Goal: Task Accomplishment & Management: Complete application form

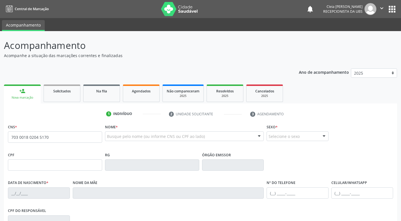
type input "703 0018 0204 5170"
type input "922.363.594-20"
type input "20[DATE]"
type input "[PERSON_NAME]"
type input "[PHONE_NUMBER]"
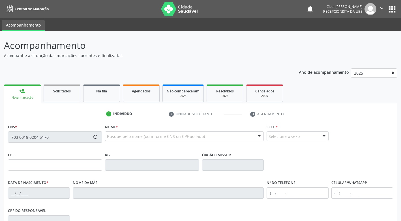
type input "[PHONE_NUMBER]"
type input "100"
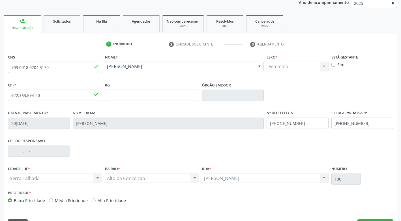
scroll to position [85, 0]
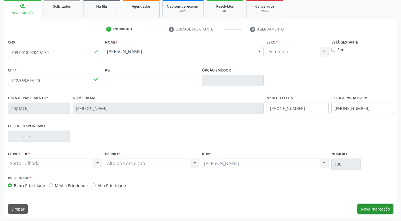
click at [385, 208] on button "Nova marcação" at bounding box center [375, 209] width 36 height 10
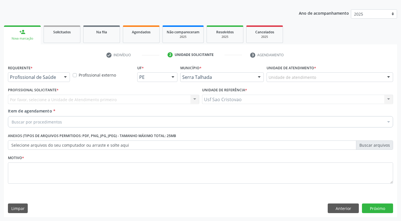
scroll to position [59, 0]
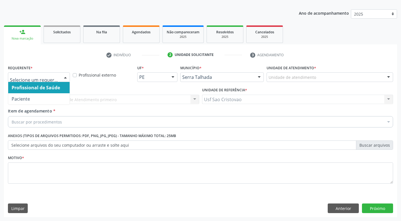
click at [66, 77] on div at bounding box center [65, 78] width 8 height 10
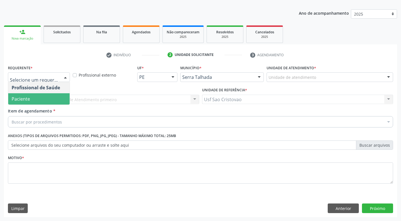
click at [59, 97] on span "Paciente" at bounding box center [38, 98] width 61 height 11
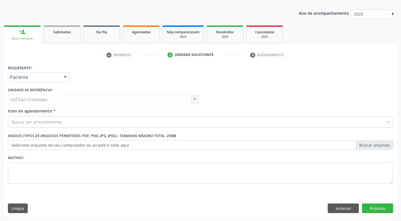
click at [62, 121] on div "Buscar por procedimentos" at bounding box center [200, 121] width 385 height 11
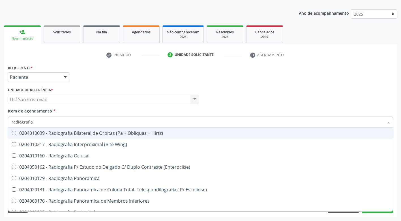
type input "radiografia"
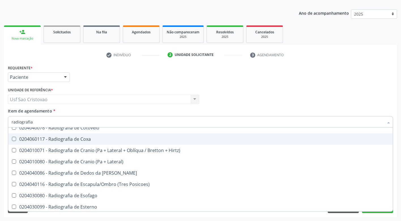
scroll to position [424, 0]
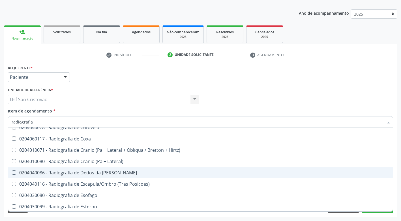
click at [14, 172] on Mao at bounding box center [14, 173] width 4 height 4
click at [12, 172] on Mao "checkbox" at bounding box center [10, 173] width 4 height 4
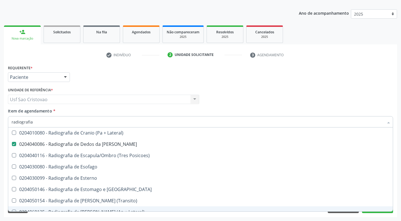
scroll to position [452, 0]
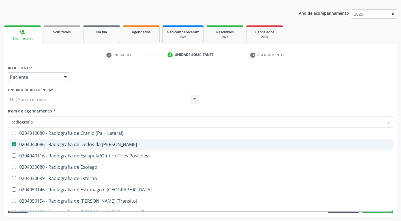
click at [15, 144] on Mao at bounding box center [14, 144] width 4 height 4
click at [12, 144] on Mao "checkbox" at bounding box center [10, 145] width 4 height 4
checkbox Mao "false"
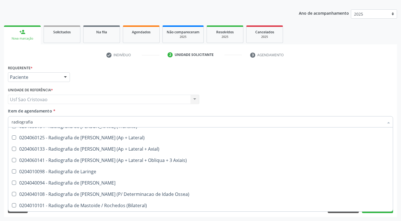
scroll to position [537, 0]
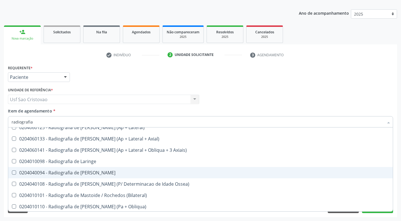
click at [14, 174] on Mao at bounding box center [14, 173] width 4 height 4
click at [12, 174] on Mao "checkbox" at bounding box center [10, 173] width 4 height 4
checkbox Mao "true"
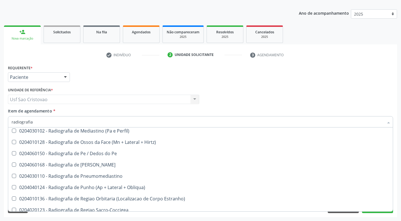
scroll to position [617, 0]
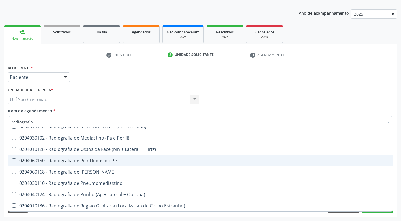
click at [14, 160] on Pe at bounding box center [14, 160] width 4 height 4
click at [12, 160] on Pe "checkbox" at bounding box center [10, 161] width 4 height 4
checkbox Pe "true"
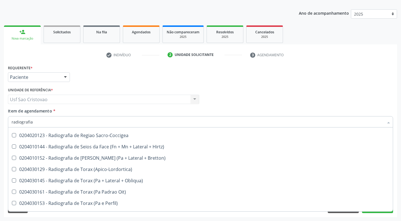
scroll to position [702, 0]
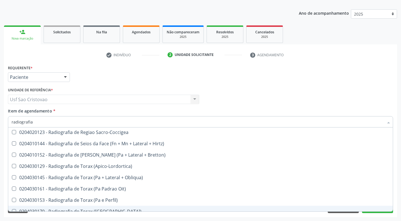
click at [297, 215] on div "Requerente * Paciente Profissional de Saúde Paciente Nenhum resultado encontrad…" at bounding box center [200, 141] width 393 height 154
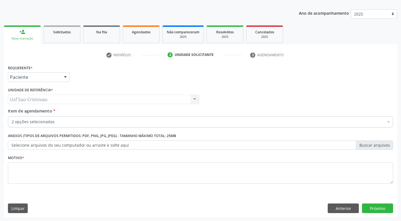
scroll to position [0, 0]
click at [377, 209] on button "Próximo" at bounding box center [377, 209] width 31 height 10
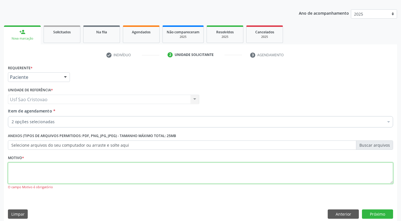
click at [242, 176] on textarea at bounding box center [200, 173] width 385 height 21
type textarea "."
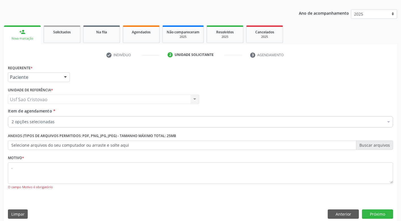
click at [292, 195] on div "Motivo * . O [GEOGRAPHIC_DATA] é obrigatório" at bounding box center [201, 176] width 388 height 44
click at [387, 211] on button "Próximo" at bounding box center [377, 215] width 31 height 10
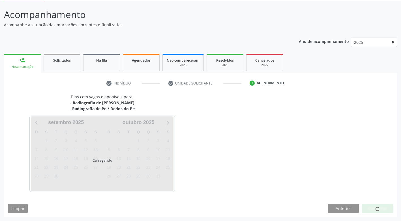
scroll to position [31, 0]
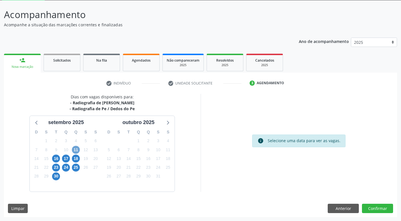
click at [76, 151] on span "11" at bounding box center [76, 150] width 8 height 8
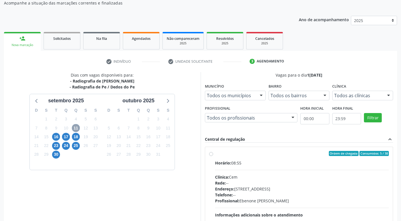
scroll to position [59, 0]
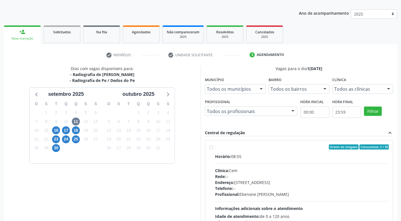
click at [215, 146] on label "Ordem de chegada Consumidos: 5 / 38 Horário: 08:55 Clínica: Cem Rede: -- Endere…" at bounding box center [302, 187] width 174 height 87
click at [213, 146] on input "Ordem de chegada Consumidos: 5 / 38 Horário: 08:55 Clínica: Cem Rede: -- Endere…" at bounding box center [211, 146] width 4 height 5
radio input "true"
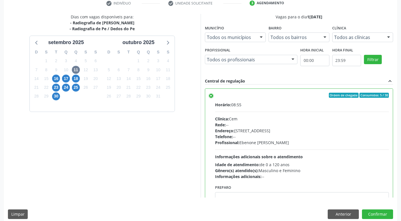
scroll to position [117, 0]
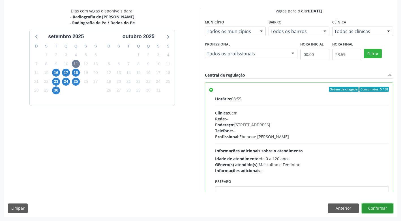
click at [376, 208] on button "Confirmar" at bounding box center [377, 209] width 31 height 10
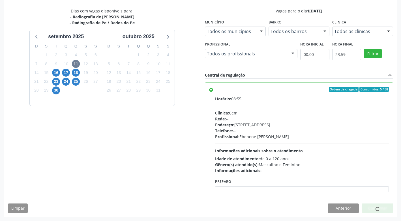
scroll to position [0, 0]
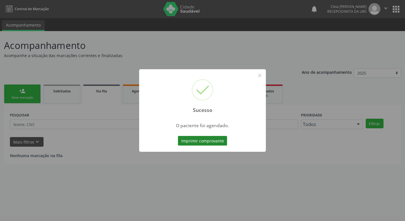
click at [205, 142] on button "Imprimir comprovante" at bounding box center [202, 141] width 49 height 10
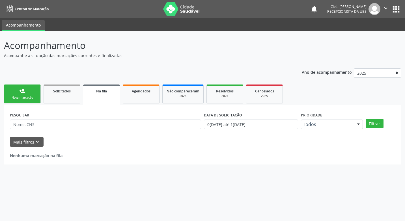
click at [29, 96] on div "Nova marcação" at bounding box center [22, 98] width 28 height 4
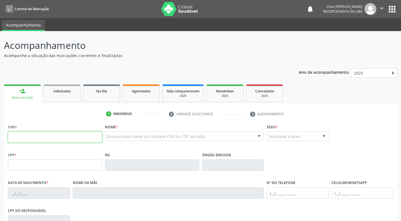
click at [83, 139] on input "text" at bounding box center [55, 136] width 94 height 11
type input "704 6021 0273 0028"
type input "220.713.694-91"
type input "05[DATE]"
type input "[PERSON_NAME]"
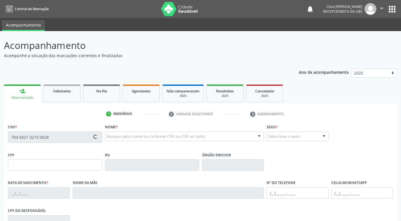
type input "[PHONE_NUMBER]"
type input "660.399.404-68"
type input "201"
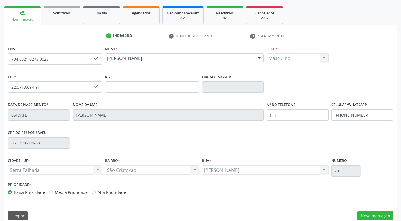
scroll to position [85, 0]
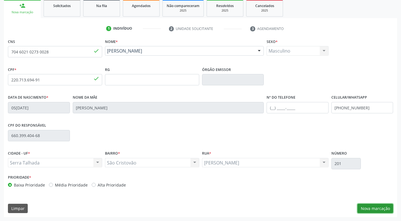
click at [379, 208] on button "Nova marcação" at bounding box center [375, 209] width 36 height 10
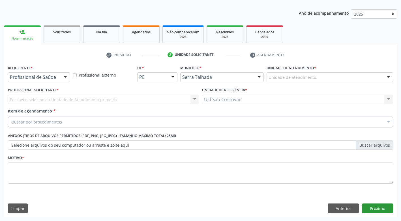
scroll to position [59, 0]
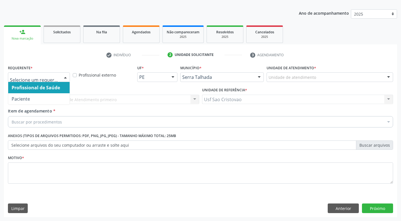
click at [65, 76] on div at bounding box center [65, 78] width 8 height 10
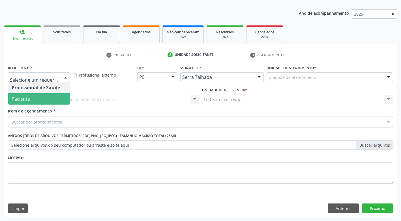
click at [53, 100] on span "Paciente" at bounding box center [38, 98] width 61 height 11
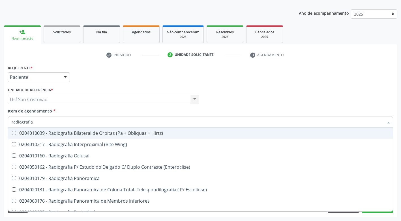
type input "radiografia"
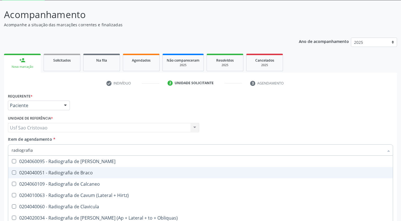
scroll to position [198, 0]
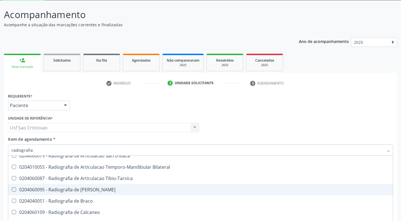
click at [15, 189] on Bacia at bounding box center [14, 189] width 4 height 4
click at [12, 189] on Bacia "checkbox" at bounding box center [10, 190] width 4 height 4
checkbox Bacia "true"
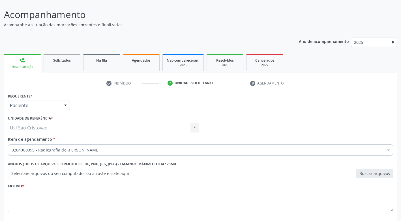
scroll to position [0, 0]
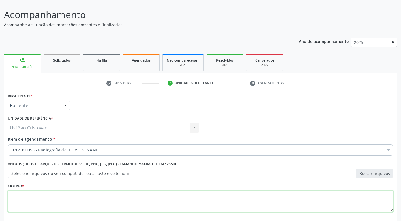
click at [75, 201] on textarea at bounding box center [200, 201] width 385 height 21
type textarea "."
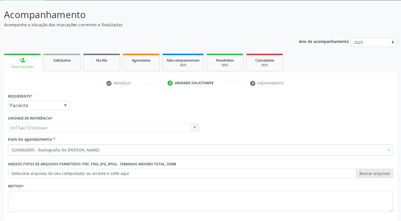
click at [251, 219] on div "Motivo * ." at bounding box center [201, 201] width 388 height 38
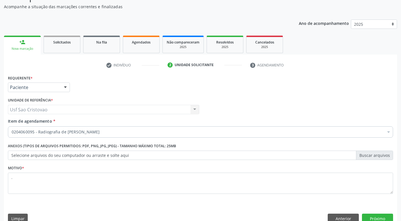
scroll to position [59, 0]
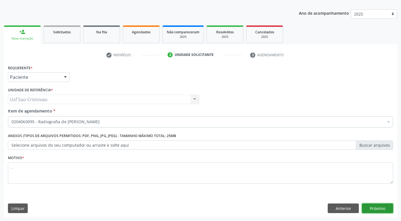
click at [379, 210] on button "Próximo" at bounding box center [377, 209] width 31 height 10
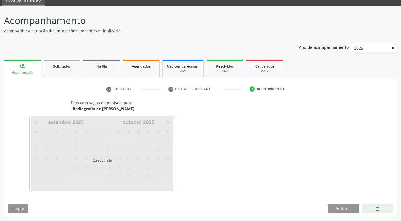
scroll to position [25, 0]
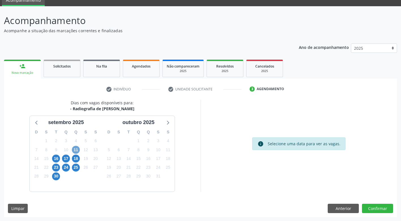
click at [75, 148] on span "11" at bounding box center [76, 150] width 8 height 8
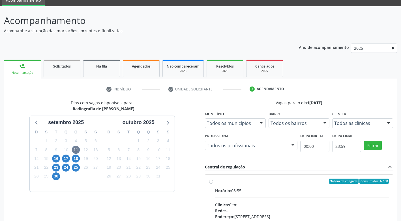
click at [211, 184] on div "Ordem de chegada Consumidos: 6 / 38 Horário: 08:55 Clínica: Cem Rede: -- Endere…" at bounding box center [299, 222] width 180 height 87
radio input "true"
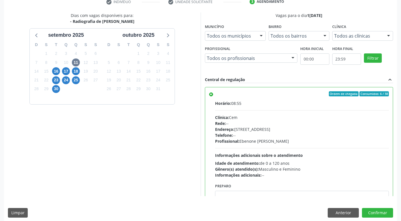
scroll to position [117, 0]
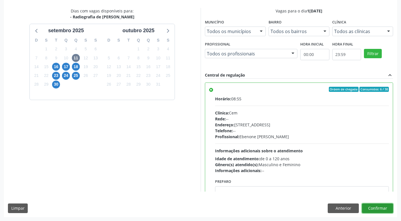
click at [386, 208] on button "Confirmar" at bounding box center [377, 209] width 31 height 10
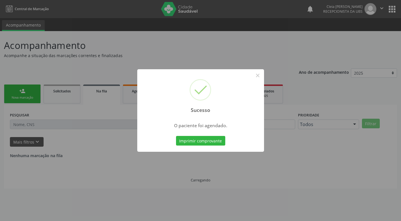
scroll to position [0, 0]
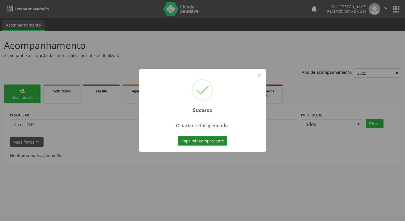
click at [211, 142] on button "Imprimir comprovante" at bounding box center [202, 141] width 49 height 10
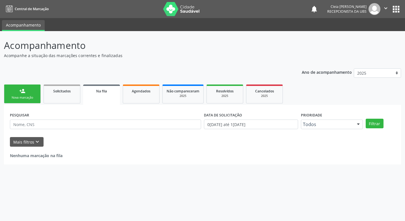
click at [27, 93] on link "person_add Nova marcação" at bounding box center [22, 94] width 37 height 19
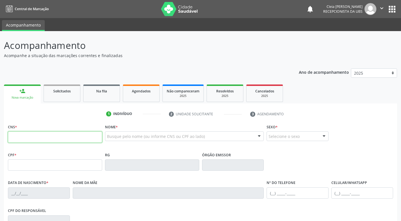
click at [86, 141] on input "text" at bounding box center [55, 136] width 94 height 11
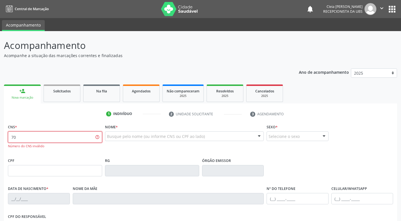
type input "7"
type input "706 4061 4964 1880"
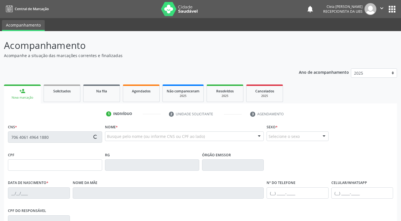
type input "666.523.675-72"
type input "2[DATE]"
type input "[PERSON_NAME]"
type input "[PHONE_NUMBER]"
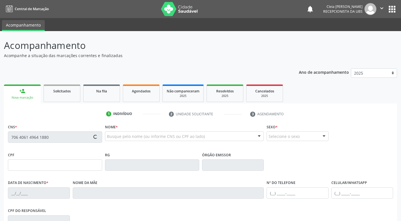
type input "471.323.884-87"
type input "249"
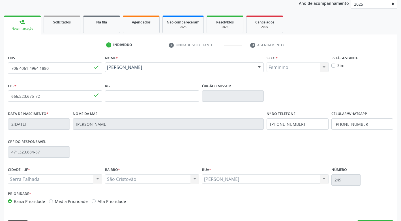
scroll to position [85, 0]
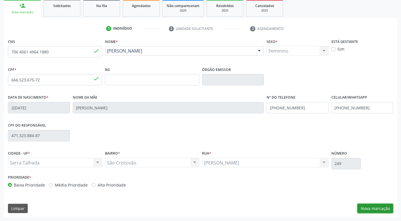
click at [378, 209] on button "Nova marcação" at bounding box center [375, 209] width 36 height 10
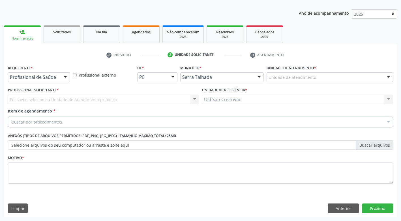
click at [190, 120] on div "Buscar por procedimentos" at bounding box center [200, 121] width 385 height 11
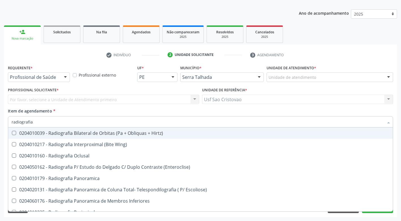
type input "radiografia"
click at [66, 77] on div at bounding box center [65, 78] width 8 height 10
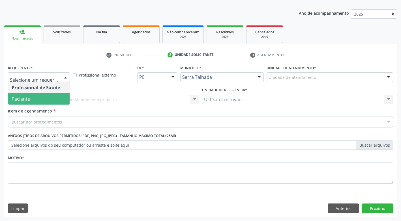
click at [47, 99] on span "Paciente" at bounding box center [38, 98] width 61 height 11
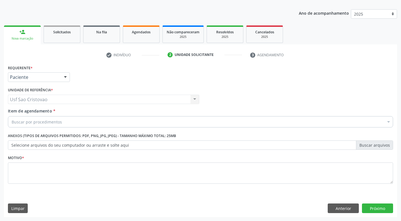
click at [64, 121] on div "Buscar por procedimentos" at bounding box center [200, 121] width 385 height 11
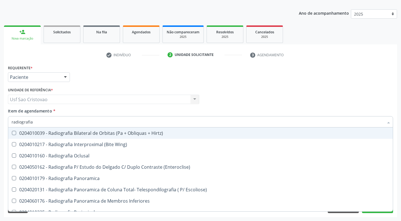
type input "radiografia"
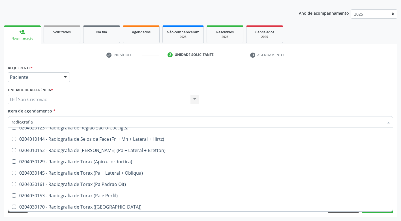
scroll to position [707, 0]
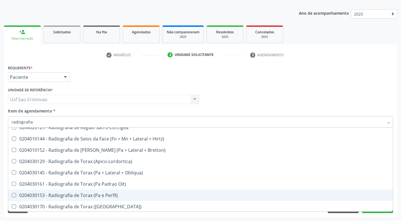
click at [16, 195] on Perfil\) at bounding box center [14, 195] width 4 height 4
click at [12, 195] on Perfil\) "checkbox" at bounding box center [10, 195] width 4 height 4
checkbox Perfil\) "true"
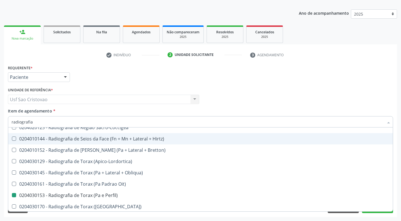
click at [308, 215] on div "Requerente * Paciente Profissional de Saúde Paciente Nenhum resultado encontrad…" at bounding box center [200, 141] width 393 height 154
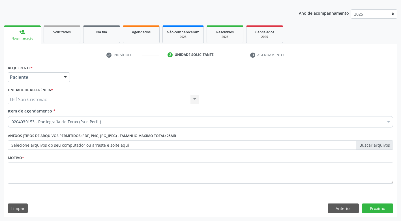
scroll to position [0, 0]
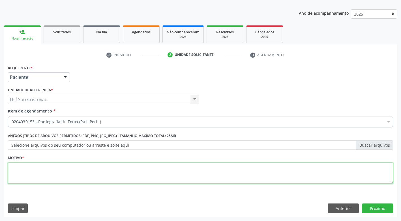
click at [235, 173] on textarea at bounding box center [200, 173] width 385 height 21
type textarea "."
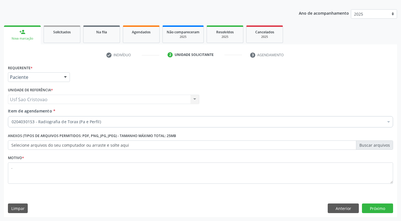
click at [286, 208] on div "Limpar Anterior Próximo" at bounding box center [200, 209] width 385 height 10
click at [374, 211] on button "Próximo" at bounding box center [377, 209] width 31 height 10
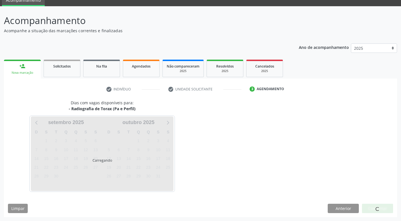
scroll to position [25, 0]
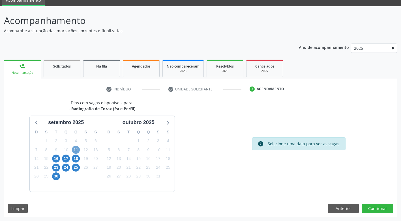
click at [74, 148] on span "11" at bounding box center [76, 150] width 8 height 8
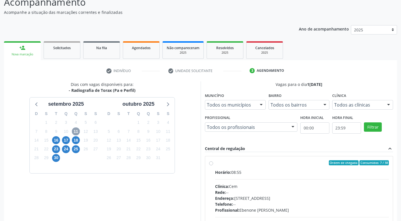
scroll to position [53, 0]
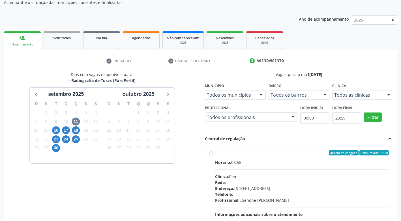
click at [215, 154] on label "Ordem de chegada Consumidos: 7 / 38 Horário: 08:55 Clínica: Cem Rede: -- Endere…" at bounding box center [302, 193] width 174 height 87
click at [211, 154] on input "Ordem de chegada Consumidos: 7 / 38 Horário: 08:55 Clínica: Cem Rede: -- Endere…" at bounding box center [211, 152] width 4 height 5
radio input "true"
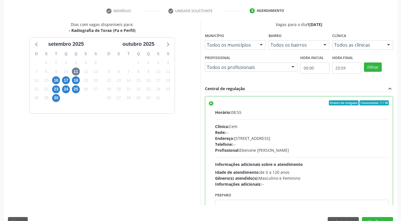
scroll to position [117, 0]
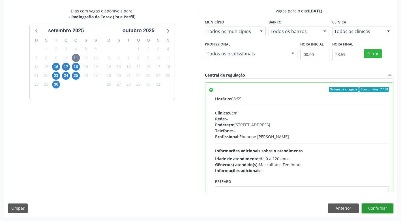
click at [377, 206] on button "Confirmar" at bounding box center [377, 209] width 31 height 10
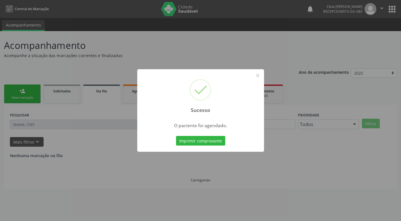
scroll to position [0, 0]
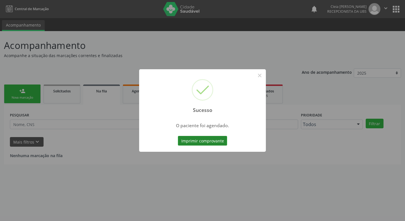
click at [211, 142] on button "Imprimir comprovante" at bounding box center [202, 141] width 49 height 10
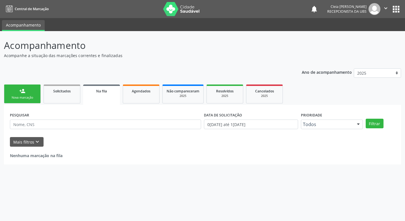
click at [29, 93] on link "person_add Nova marcação" at bounding box center [22, 94] width 37 height 19
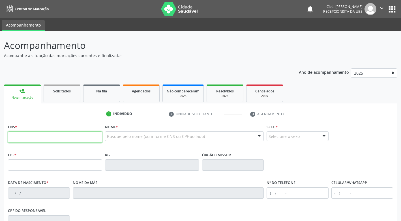
click at [59, 141] on input "text" at bounding box center [55, 136] width 94 height 11
type input "706 9031 8369 9937"
type input "009.471.364-28"
type input "15[DATE]"
type input "[PERSON_NAME]"
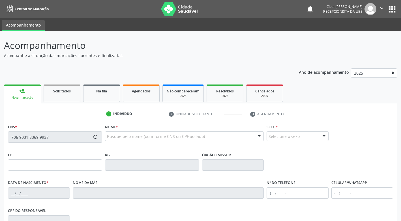
type input "[PHONE_NUMBER]"
type input "091.540.914-38"
type input "781"
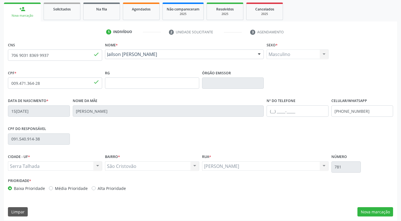
scroll to position [85, 0]
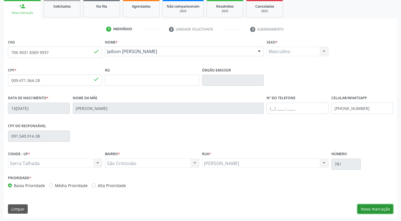
click at [373, 206] on button "Nova marcação" at bounding box center [375, 209] width 36 height 10
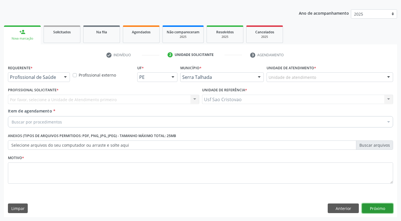
scroll to position [59, 0]
click at [373, 207] on button "Próximo" at bounding box center [377, 209] width 31 height 10
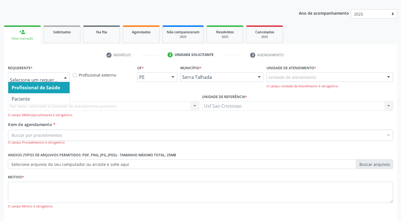
click at [65, 80] on div at bounding box center [65, 78] width 8 height 10
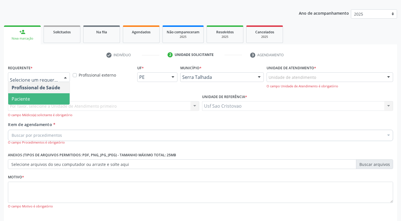
click at [57, 99] on span "Paciente" at bounding box center [38, 98] width 61 height 11
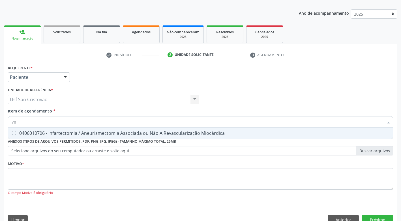
type input "7"
type input "204030153"
click at [15, 133] on Perfil\) at bounding box center [14, 133] width 4 height 4
click at [12, 133] on Perfil\) "checkbox" at bounding box center [10, 133] width 4 height 4
checkbox Perfil\) "true"
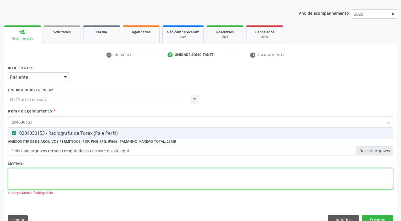
click at [48, 178] on div "Requerente * Paciente Profissional de Saúde Paciente Nenhum resultado encontrad…" at bounding box center [200, 134] width 385 height 140
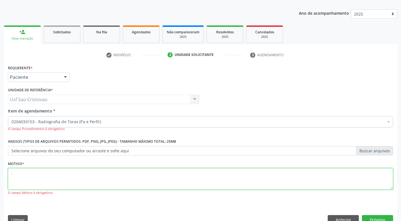
type textarea "."
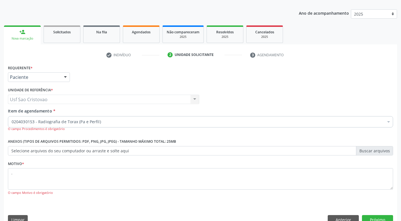
click at [87, 210] on div "Requerente * Paciente Profissional de Saúde Paciente Nenhum resultado encontrad…" at bounding box center [200, 146] width 393 height 165
click at [388, 218] on button "Próximo" at bounding box center [377, 220] width 31 height 10
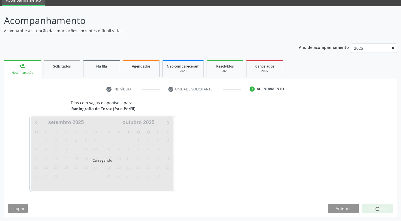
scroll to position [25, 0]
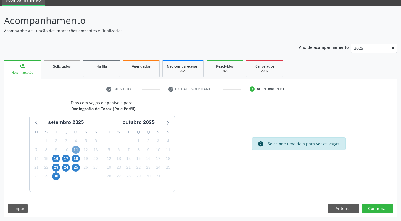
click at [74, 151] on span "11" at bounding box center [76, 150] width 8 height 8
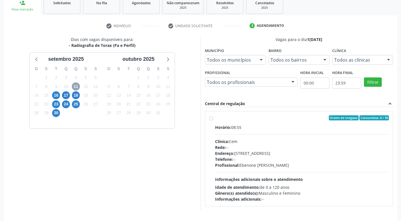
scroll to position [107, 0]
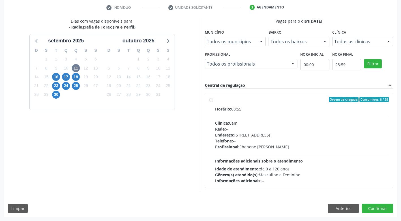
click at [215, 101] on label "Ordem de chegada Consumidos: 8 / 38 Horário: 08:55 Clínica: Cem Rede: -- Endere…" at bounding box center [302, 140] width 174 height 87
click at [210, 101] on input "Ordem de chegada Consumidos: 8 / 38 Horário: 08:55 Clínica: Cem Rede: -- Endere…" at bounding box center [211, 99] width 4 height 5
radio input "true"
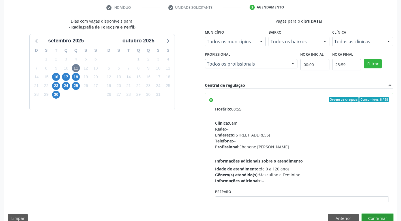
click at [369, 216] on button "Confirmar" at bounding box center [377, 219] width 31 height 10
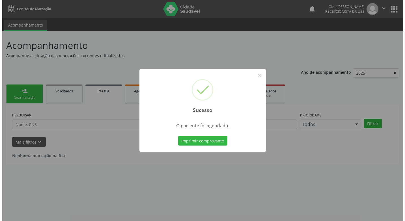
scroll to position [0, 0]
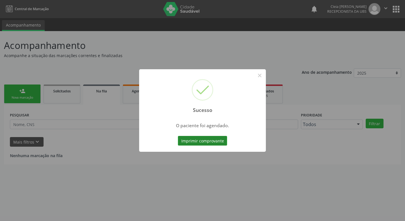
click at [210, 141] on button "Imprimir comprovante" at bounding box center [202, 141] width 49 height 10
